Goal: Transaction & Acquisition: Download file/media

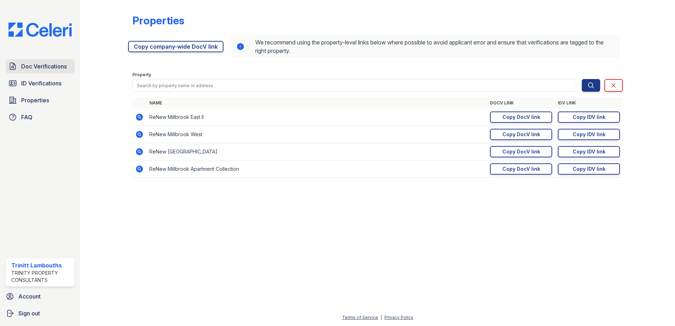
click at [46, 66] on span "Doc Verifications" at bounding box center [44, 66] width 46 height 8
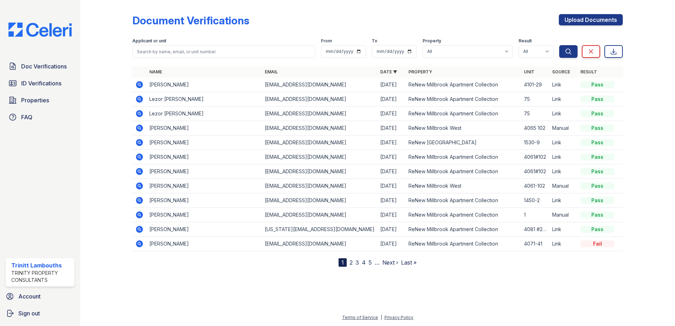
click at [139, 82] on icon at bounding box center [139, 84] width 7 height 7
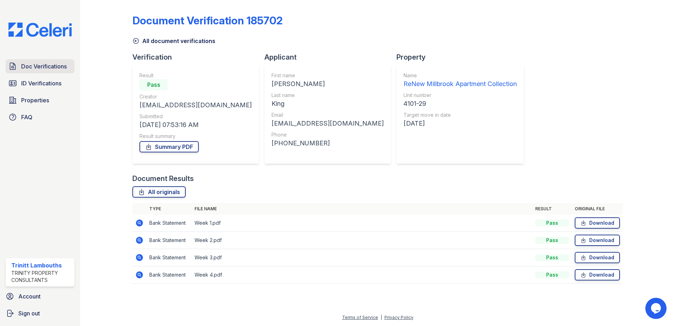
click at [46, 64] on span "Doc Verifications" at bounding box center [44, 66] width 46 height 8
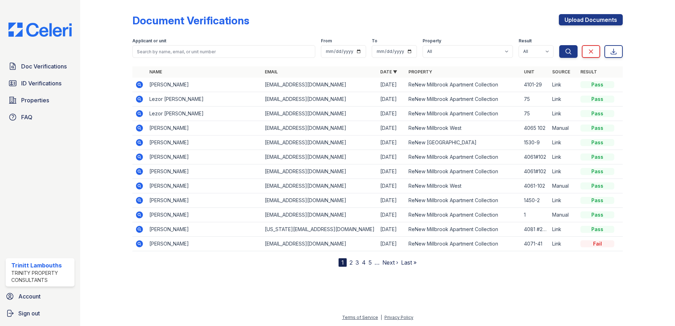
click at [140, 85] on icon at bounding box center [139, 84] width 2 height 2
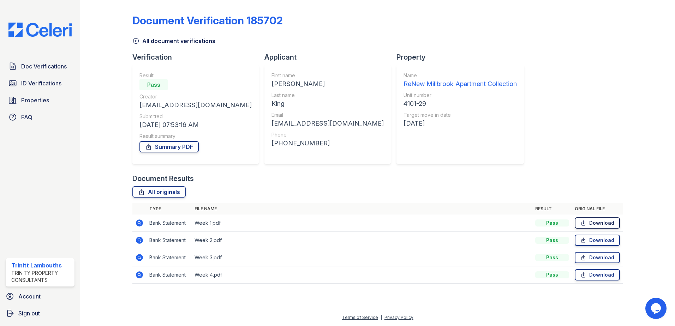
click at [585, 222] on icon at bounding box center [583, 223] width 6 height 7
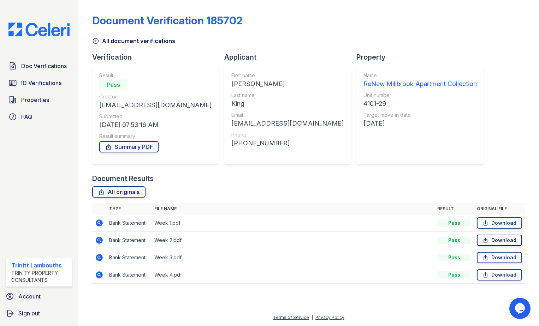
click at [506, 236] on link "Download" at bounding box center [499, 240] width 45 height 11
click at [496, 254] on link "Download" at bounding box center [499, 257] width 45 height 11
click at [497, 279] on link "Download" at bounding box center [499, 274] width 45 height 11
